Goal: Task Accomplishment & Management: Manage account settings

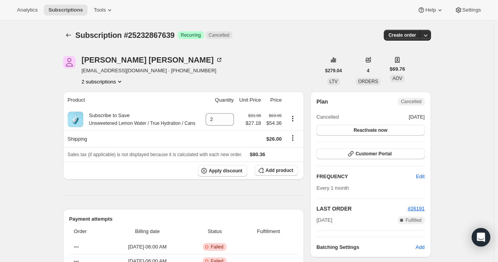
click at [104, 80] on button "2 subscriptions" at bounding box center [103, 82] width 42 height 8
click at [102, 96] on span "24463507767" at bounding box center [93, 96] width 31 height 6
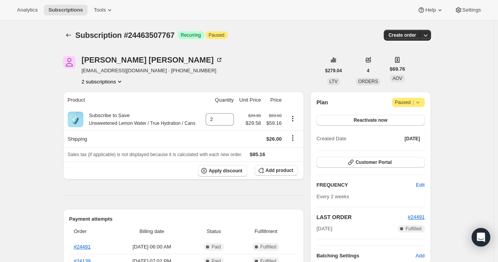
click at [100, 82] on button "2 subscriptions" at bounding box center [103, 82] width 42 height 8
click at [96, 110] on span "25232867639" at bounding box center [93, 109] width 31 height 6
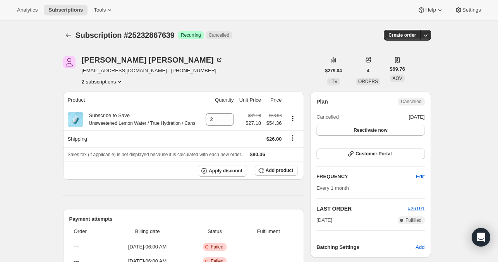
click at [117, 82] on icon "Product actions" at bounding box center [120, 82] width 8 height 8
click at [110, 99] on span "24463507767" at bounding box center [105, 96] width 54 height 8
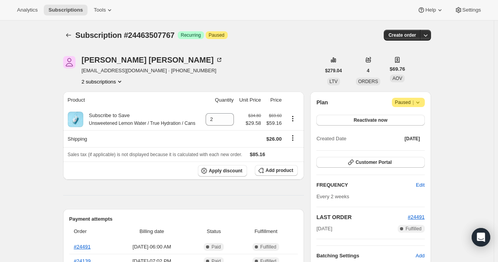
click at [421, 103] on icon at bounding box center [418, 103] width 8 height 8
click at [402, 122] on button "Cancel subscription" at bounding box center [411, 117] width 48 height 12
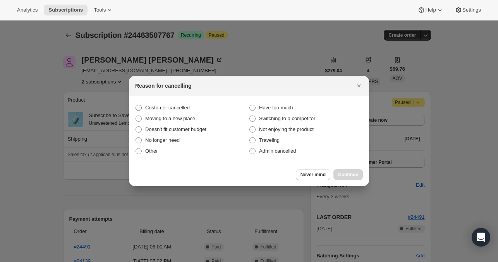
click at [160, 109] on span "Customer cancelled" at bounding box center [167, 108] width 45 height 6
click at [136, 105] on input "Customer cancelled" at bounding box center [135, 105] width 0 height 0
radio input "true"
click at [348, 176] on span "Continue" at bounding box center [348, 175] width 20 height 6
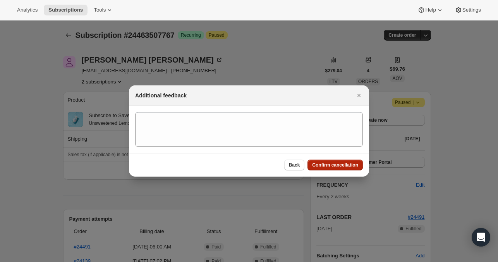
click at [346, 163] on span "Confirm cancellation" at bounding box center [335, 165] width 46 height 6
